Goal: Task Accomplishment & Management: Use online tool/utility

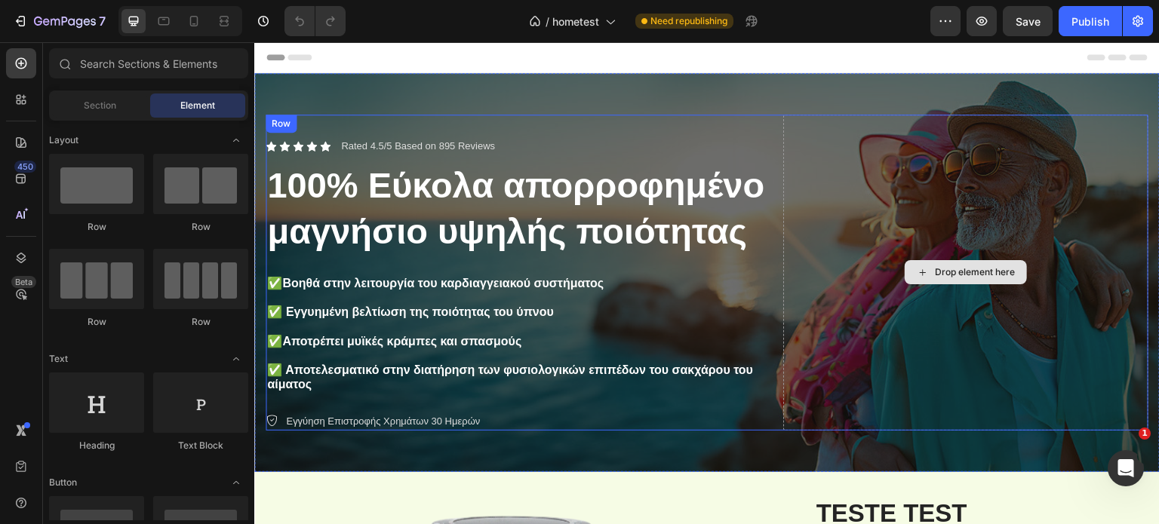
scroll to position [302, 0]
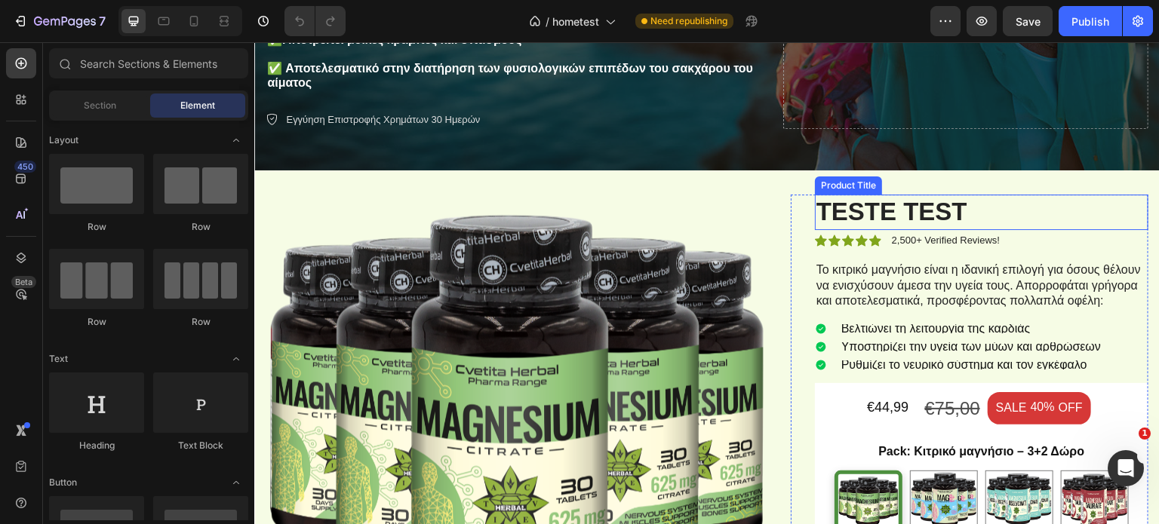
click at [892, 201] on h1 "TESTE TEST" at bounding box center [982, 212] width 334 height 35
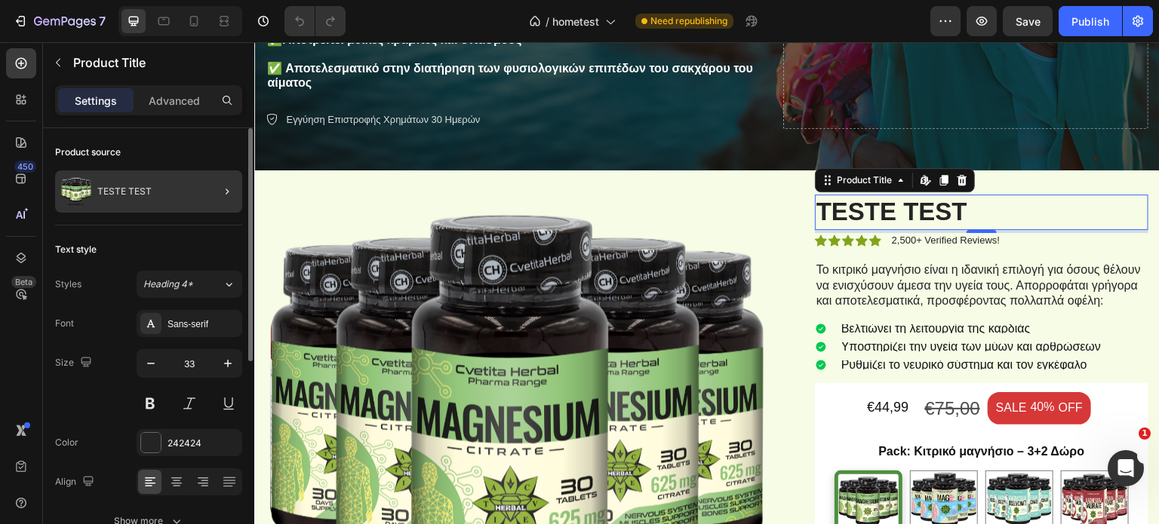
click at [214, 195] on div at bounding box center [221, 192] width 42 height 42
radio input "false"
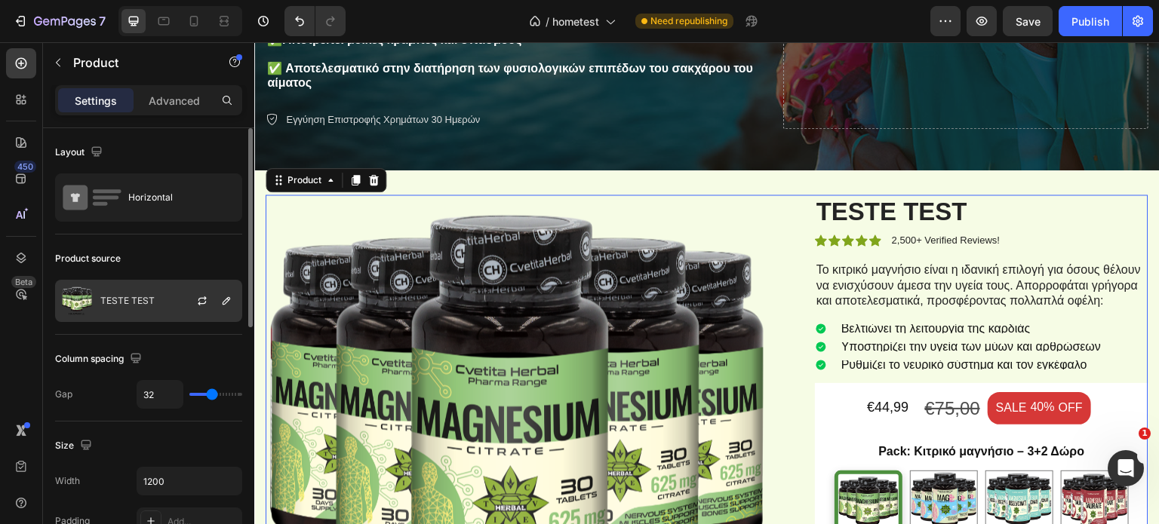
click at [213, 304] on div at bounding box center [208, 301] width 66 height 41
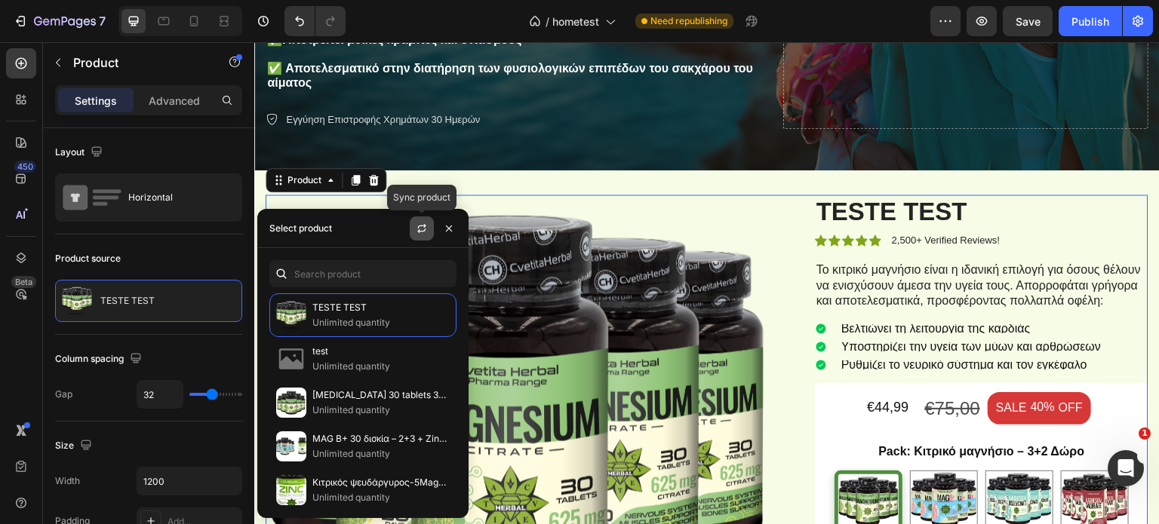
click at [429, 232] on button "button" at bounding box center [422, 229] width 24 height 24
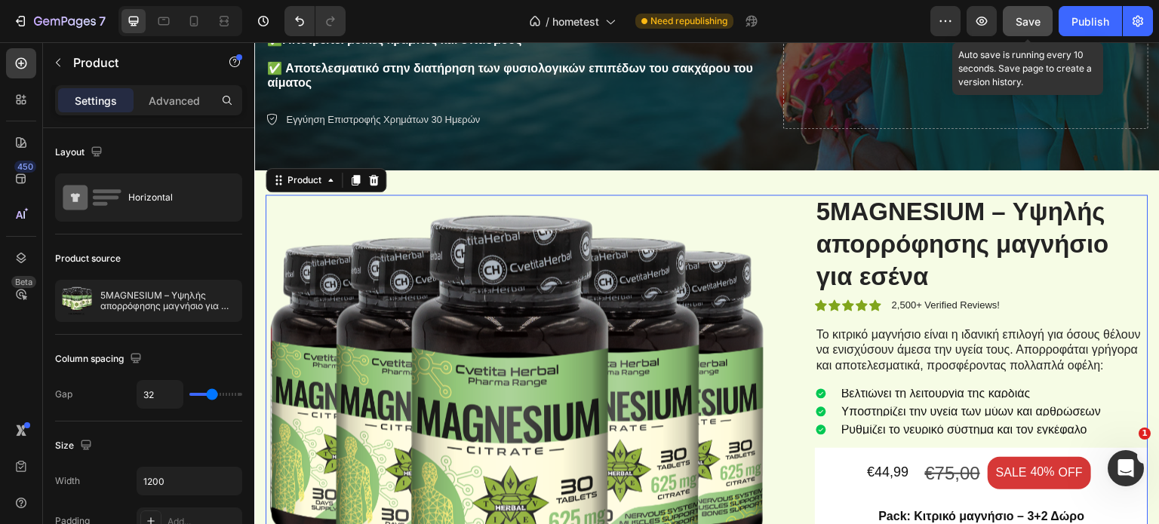
click at [1038, 28] on div "Save" at bounding box center [1028, 22] width 25 height 16
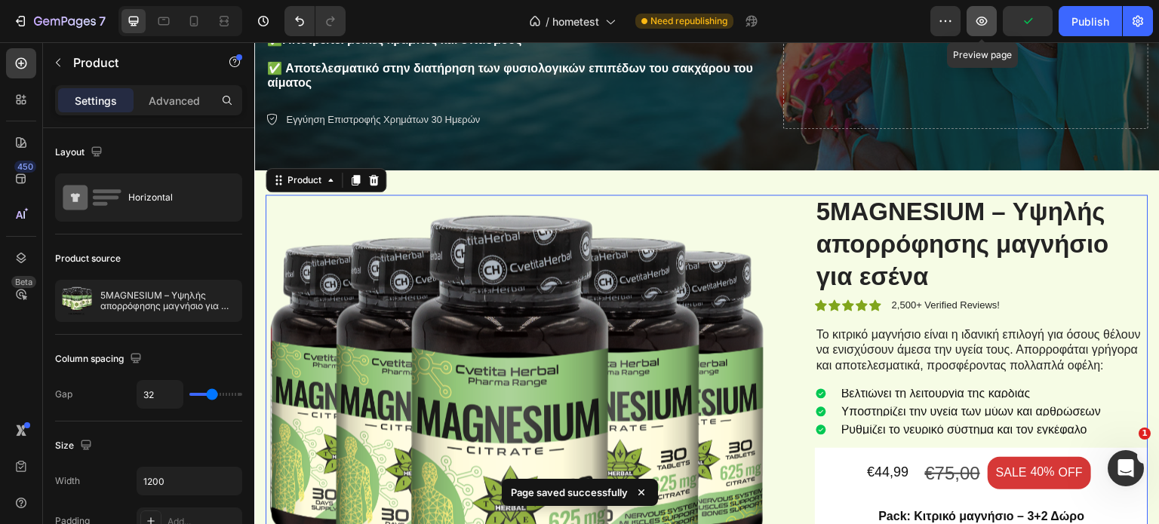
click at [976, 22] on icon "button" at bounding box center [981, 21] width 15 height 15
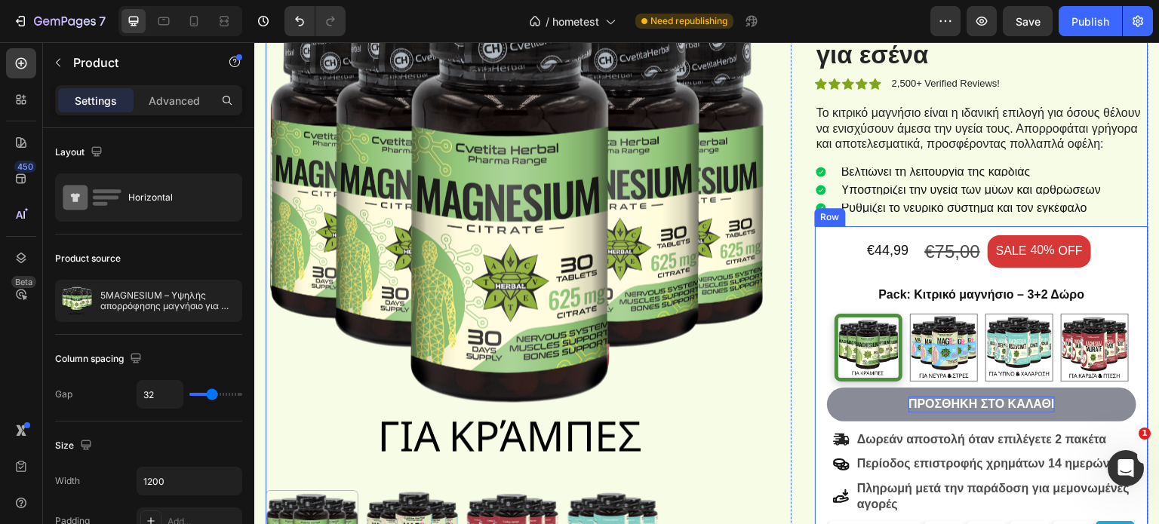
scroll to position [528, 0]
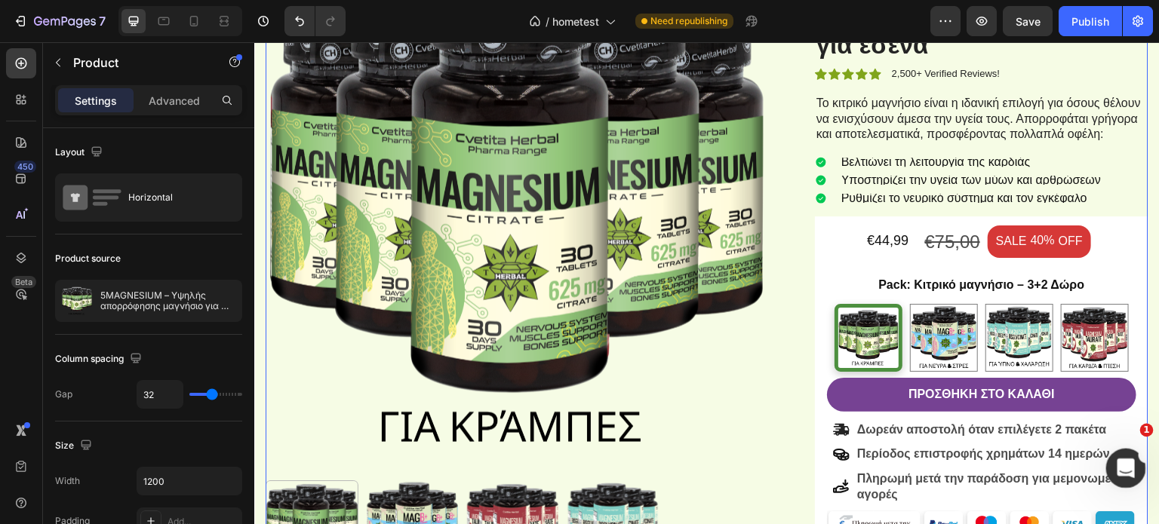
click at [1142, 434] on span "1" at bounding box center [1147, 431] width 14 height 14
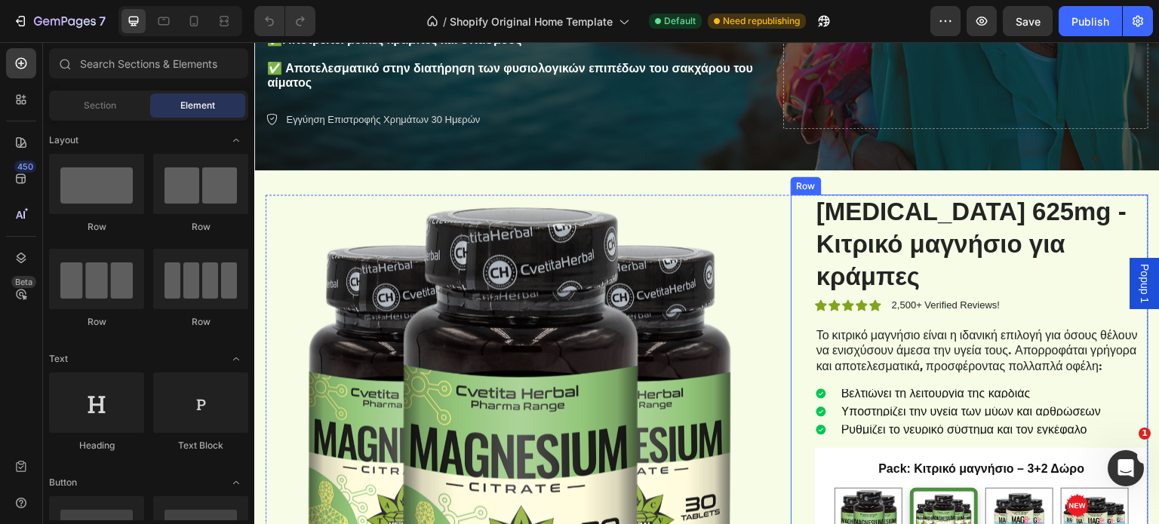
scroll to position [453, 0]
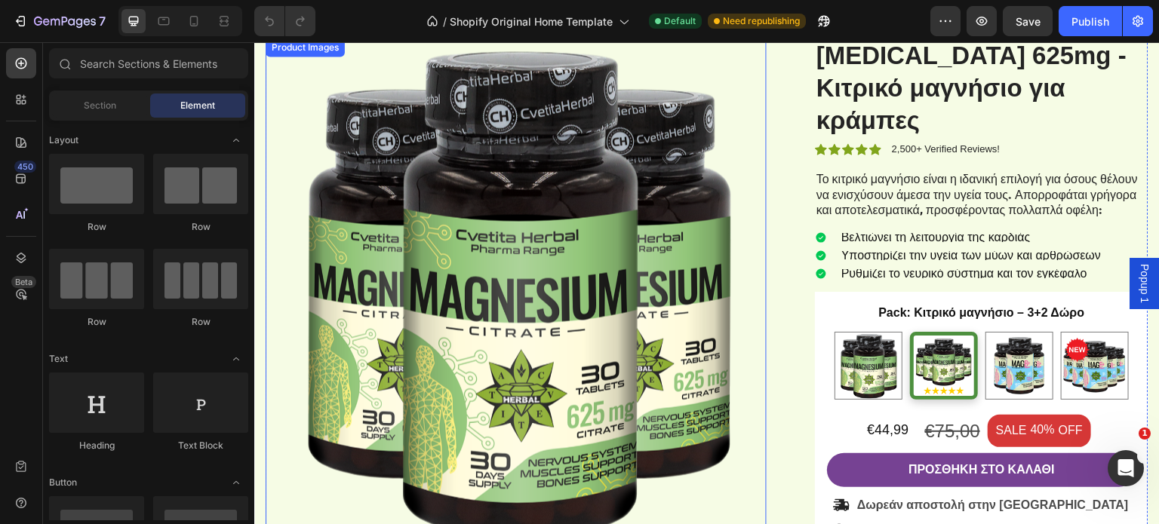
click at [664, 197] on img at bounding box center [516, 288] width 501 height 501
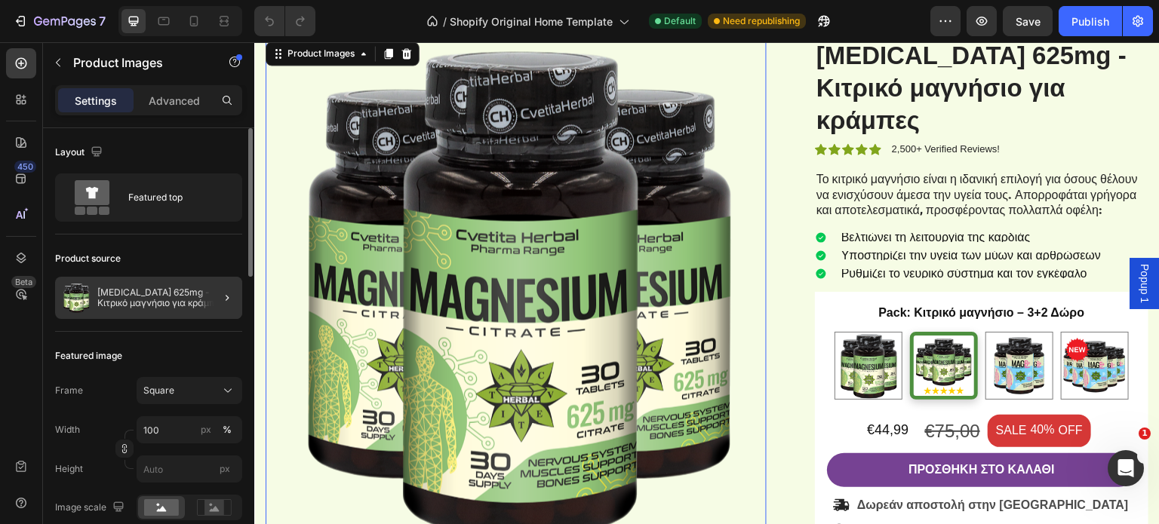
click at [213, 295] on div at bounding box center [221, 298] width 42 height 42
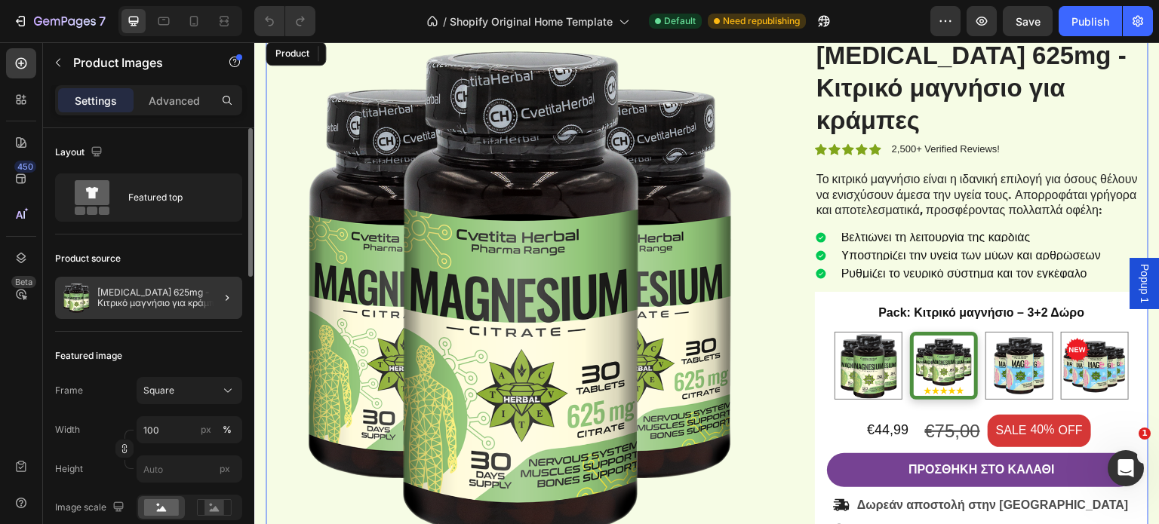
radio input "false"
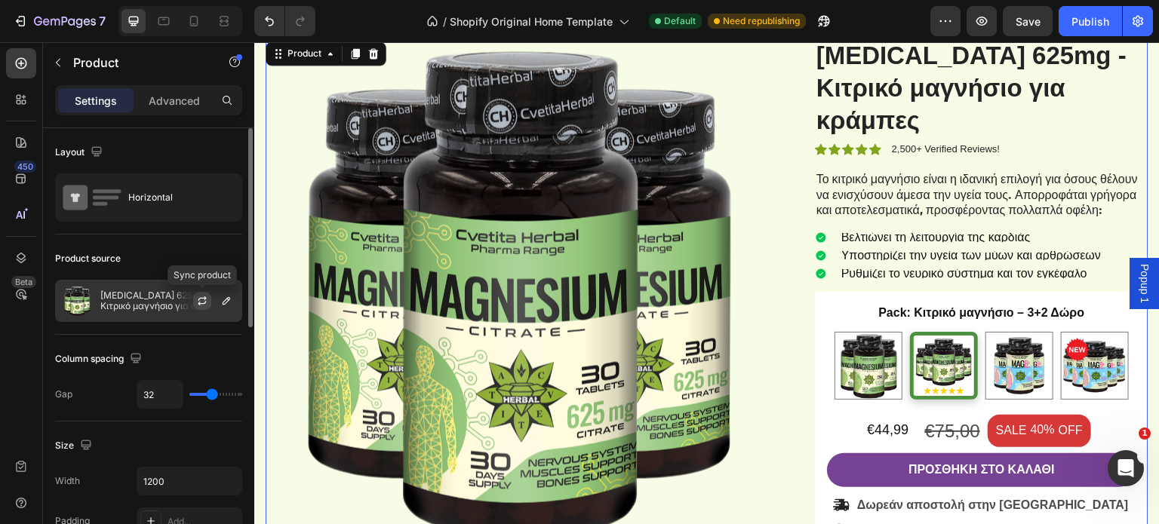
click at [201, 301] on icon "button" at bounding box center [202, 301] width 12 height 12
click at [226, 303] on icon "button" at bounding box center [226, 301] width 12 height 12
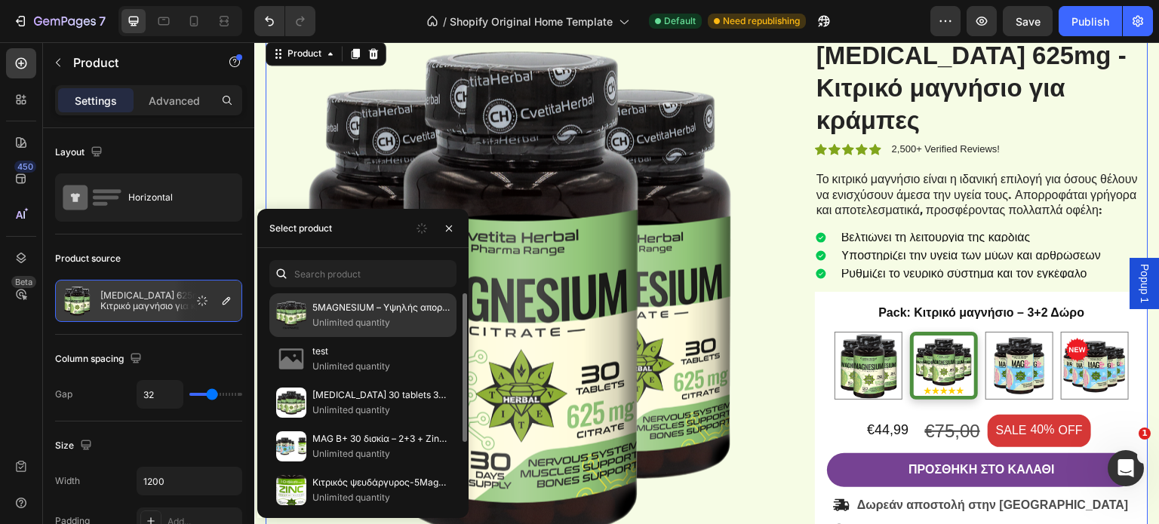
click at [340, 306] on p "5MAGNESIUM – Υψηλής απορρόφησης μαγνήσιο για εσένα" at bounding box center [380, 307] width 137 height 15
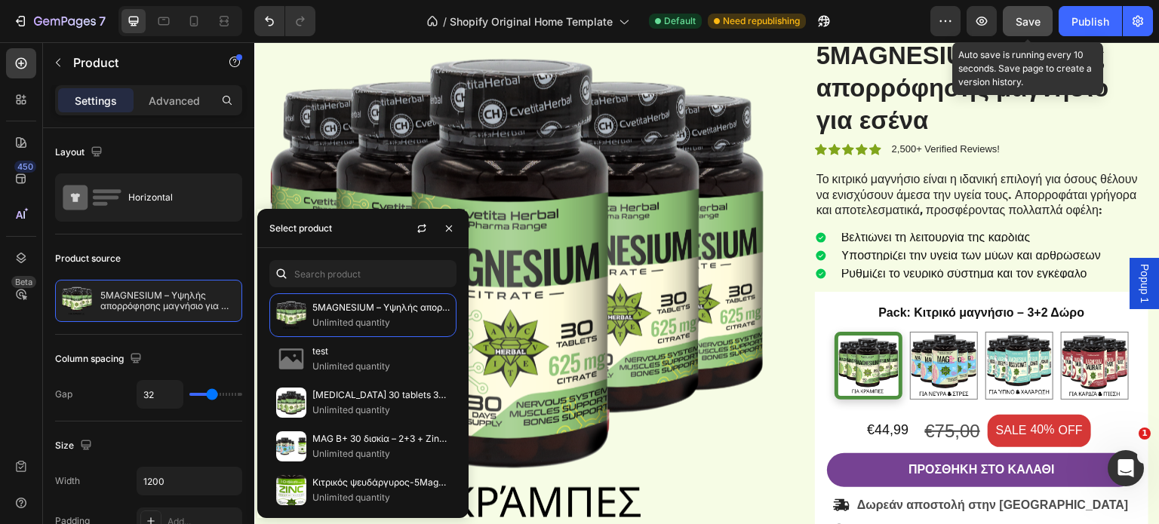
click at [1039, 23] on span "Save" at bounding box center [1028, 21] width 25 height 13
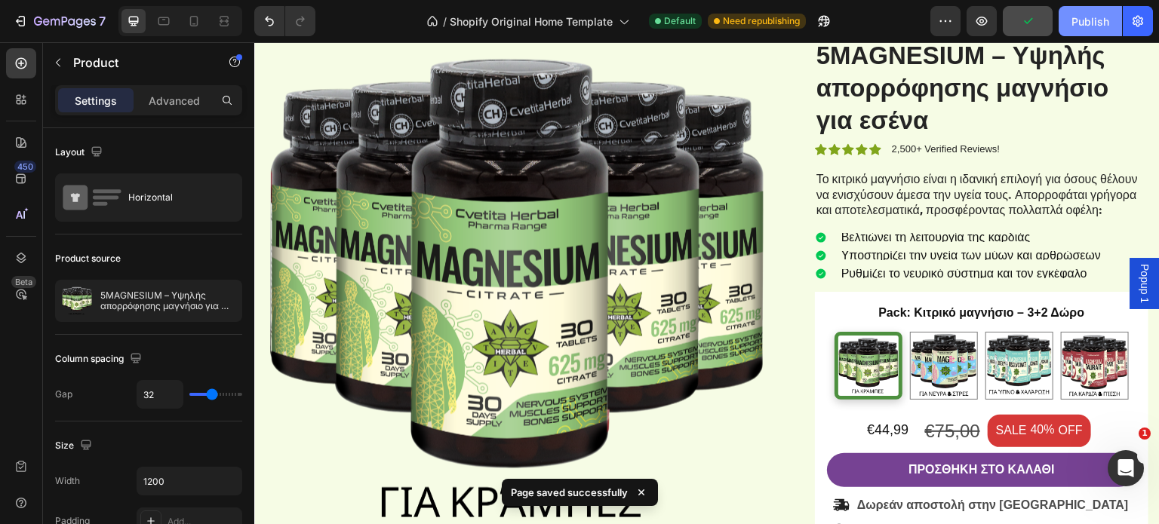
click at [1071, 17] on button "Publish" at bounding box center [1090, 21] width 63 height 30
